Goal: Navigation & Orientation: Find specific page/section

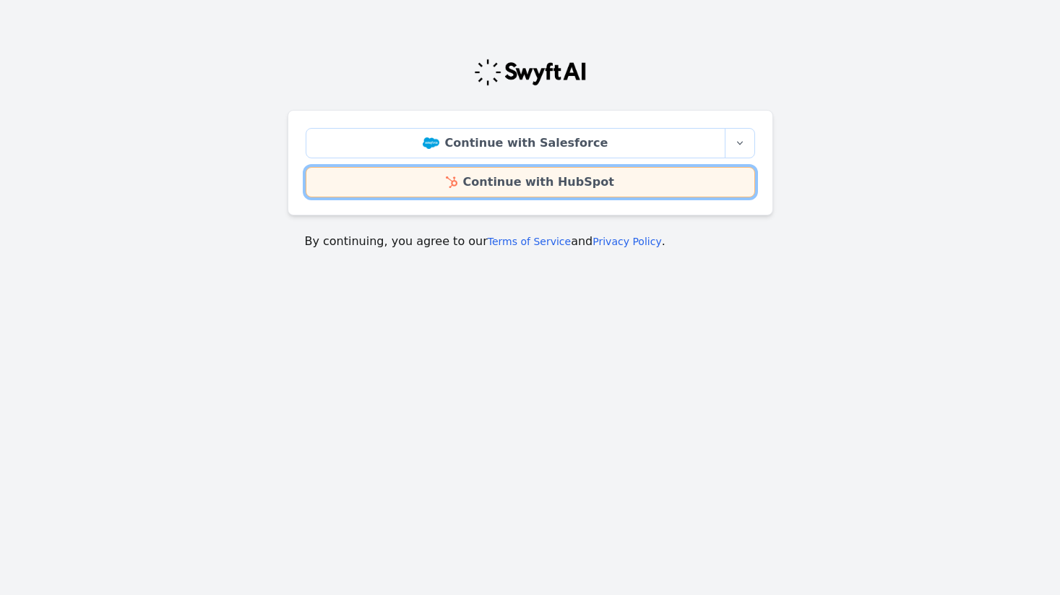
click at [503, 179] on link "Continue with HubSpot" at bounding box center [530, 182] width 449 height 30
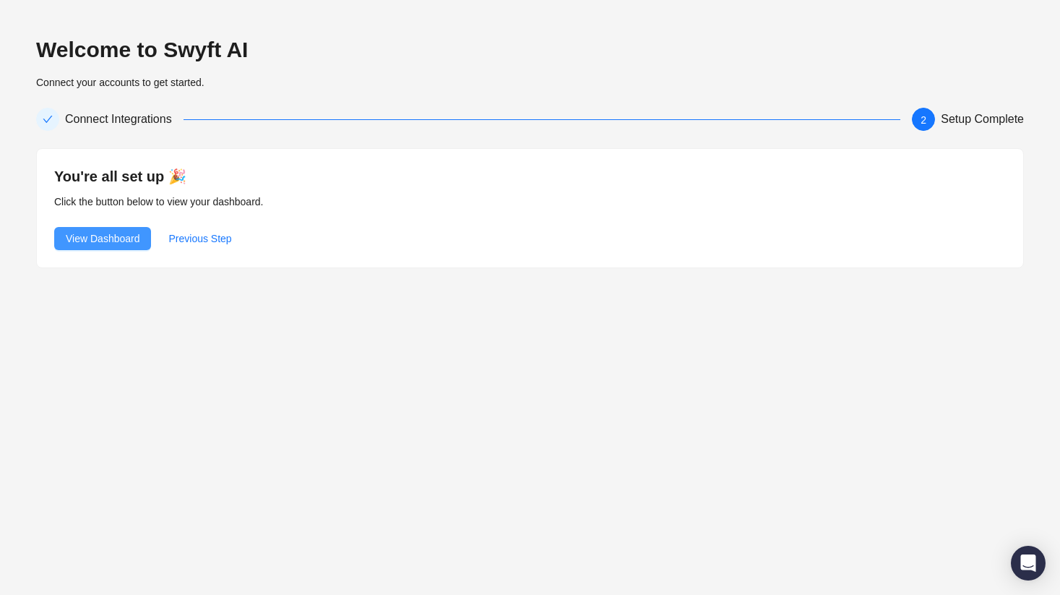
click at [119, 236] on span "View Dashboard" at bounding box center [103, 238] width 74 height 16
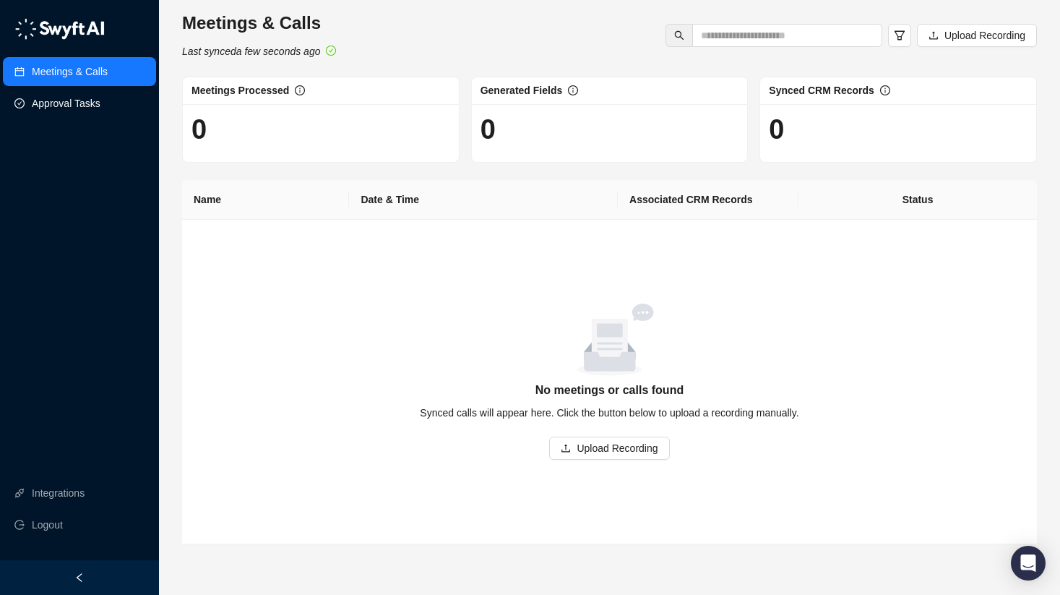
click at [92, 105] on link "Approval Tasks" at bounding box center [66, 103] width 69 height 29
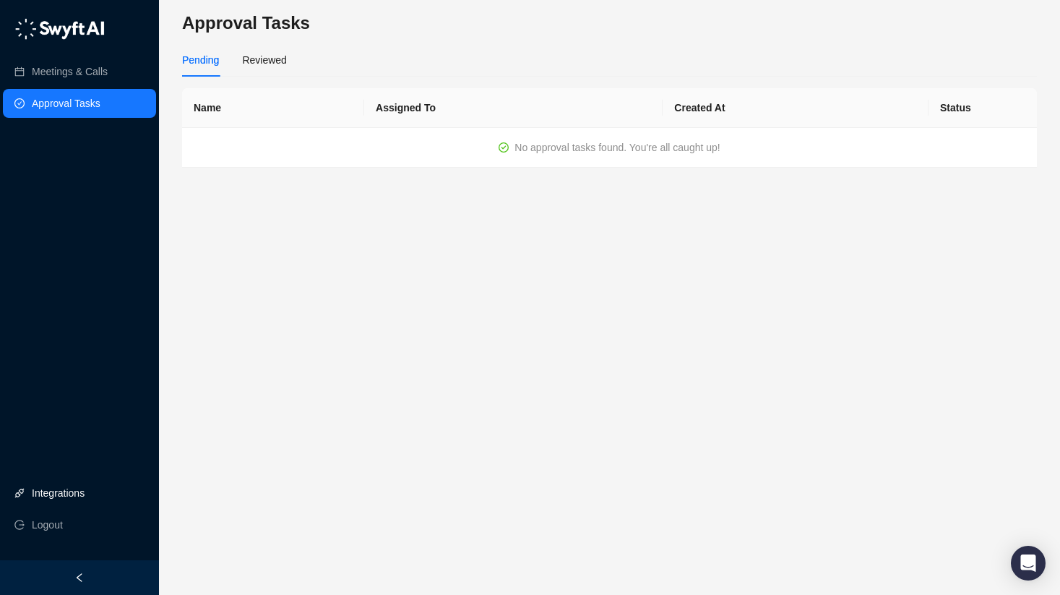
click at [56, 496] on link "Integrations" at bounding box center [58, 492] width 53 height 29
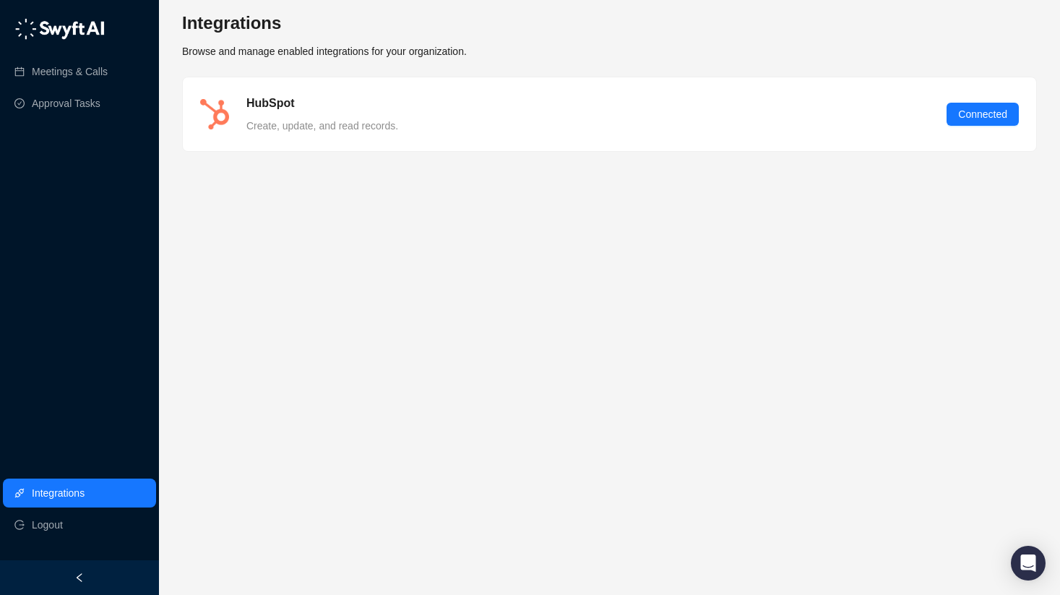
click at [356, 48] on span "Browse and manage enabled integrations for your organization." at bounding box center [324, 52] width 285 height 12
click at [75, 73] on link "Meetings & Calls" at bounding box center [70, 71] width 76 height 29
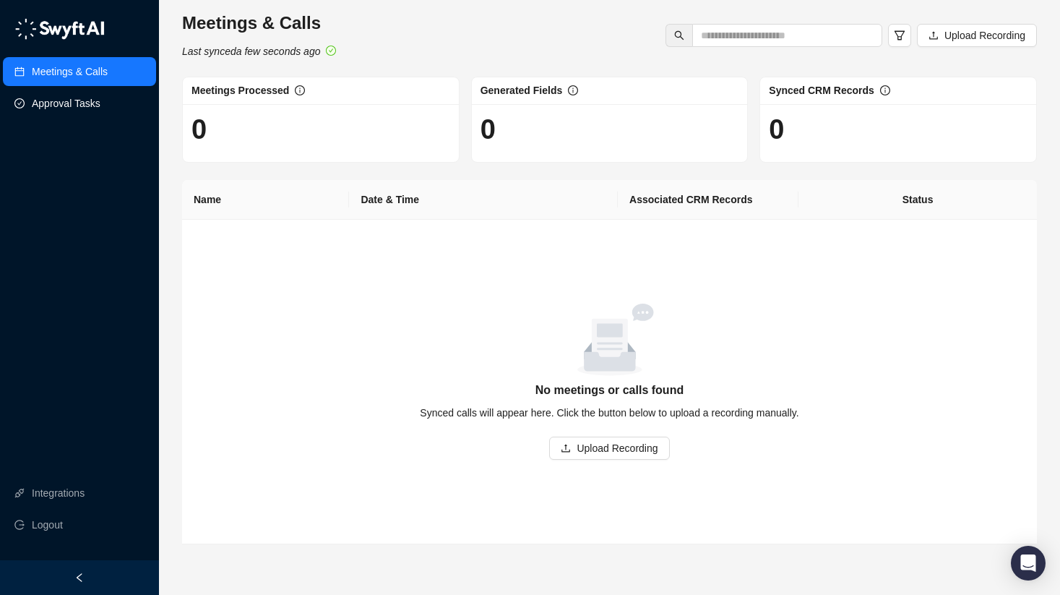
click at [64, 96] on link "Approval Tasks" at bounding box center [66, 103] width 69 height 29
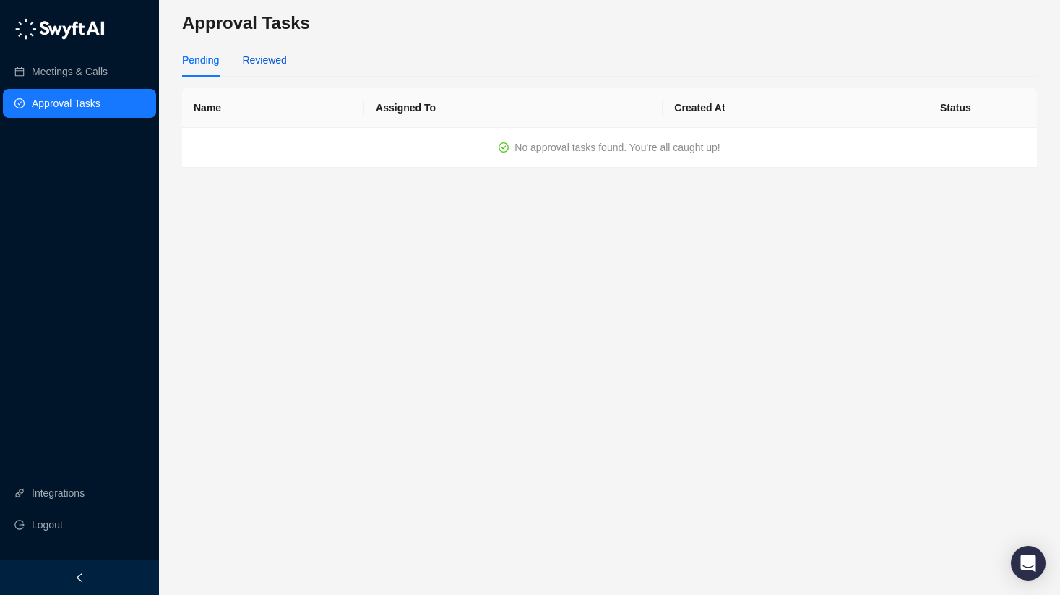
click at [258, 56] on div "Reviewed" at bounding box center [264, 60] width 44 height 16
click at [63, 85] on link "Meetings & Calls" at bounding box center [70, 71] width 76 height 29
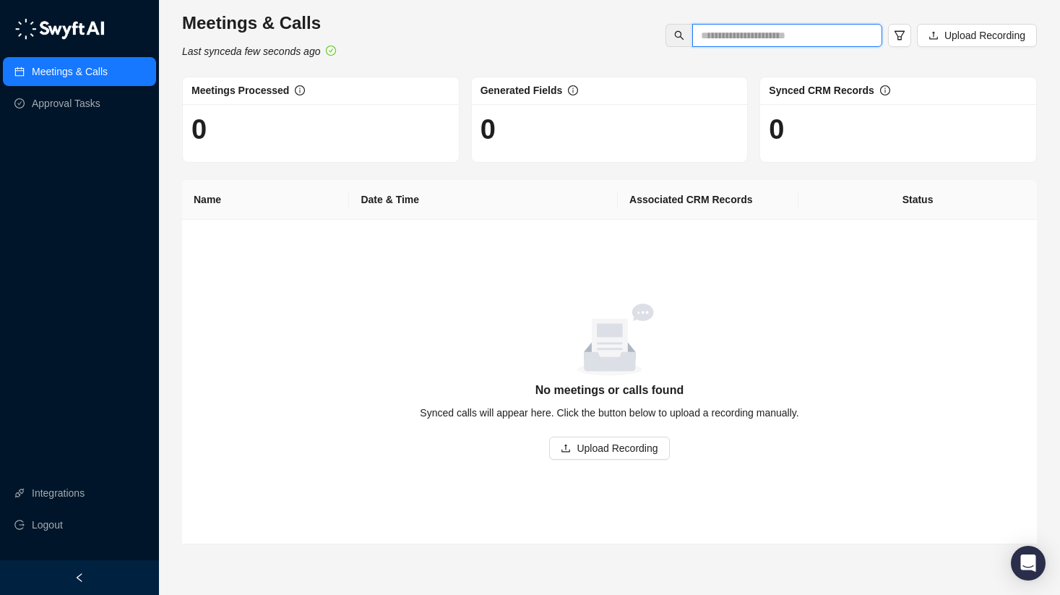
click at [738, 34] on input "text" at bounding box center [781, 35] width 161 height 16
type input "**********"
click at [98, 108] on link "Approval Tasks" at bounding box center [66, 103] width 69 height 29
